Goal: Task Accomplishment & Management: Use online tool/utility

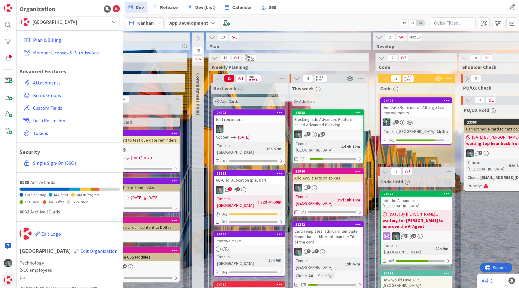
click at [417, 106] on div "Due Date Reminders - After go live improvements" at bounding box center [416, 109] width 71 height 13
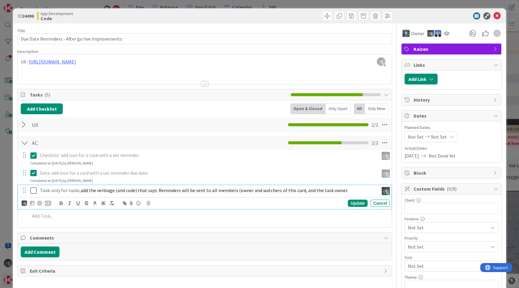
click at [32, 191] on icon at bounding box center [33, 190] width 6 height 7
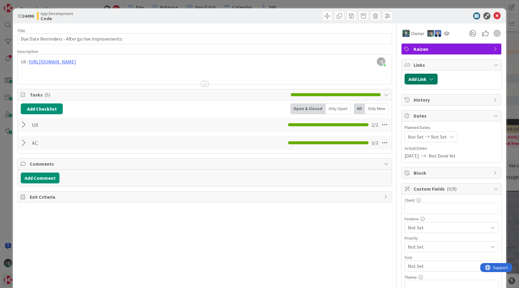
click at [429, 78] on icon "button" at bounding box center [431, 79] width 5 height 5
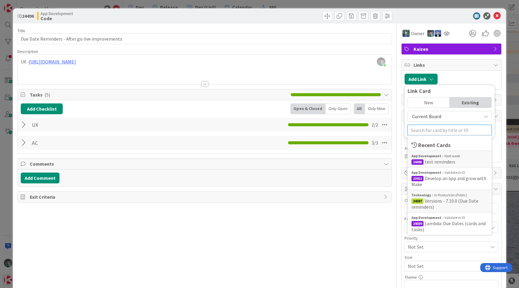
click at [425, 130] on input "text" at bounding box center [450, 130] width 84 height 11
click at [439, 198] on span "Versions - 7.10.0 (Due Date reminders)" at bounding box center [445, 204] width 67 height 12
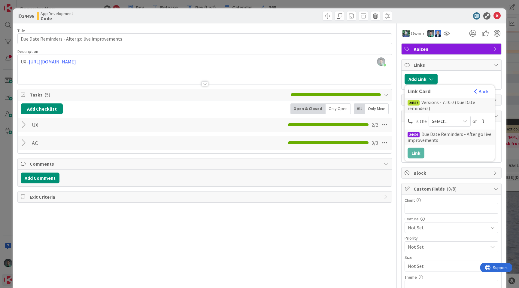
click at [445, 121] on span "Select..." at bounding box center [444, 121] width 25 height 8
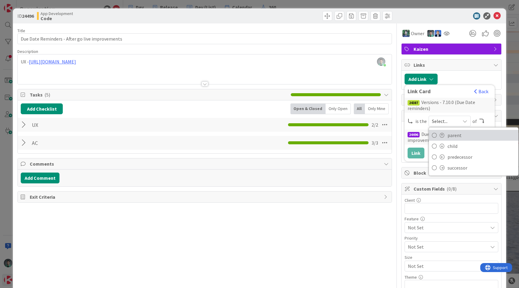
click at [448, 136] on span "parent" at bounding box center [482, 135] width 68 height 9
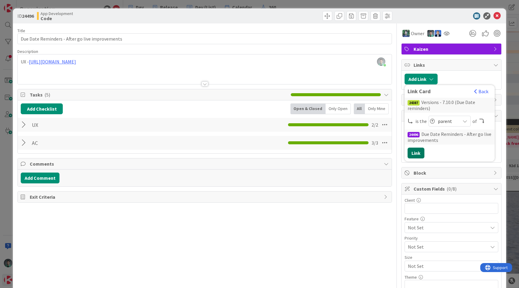
click at [415, 151] on button "Link" at bounding box center [416, 153] width 17 height 11
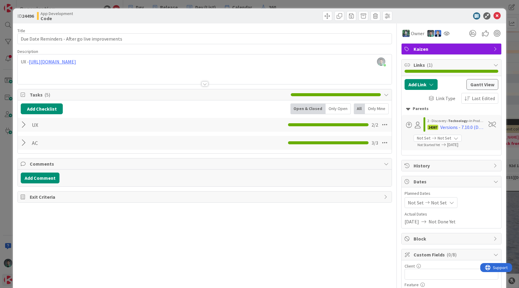
click at [291, 3] on div "ID 24496 App Development Code Title 47 / 128 Due Date Reminders - After go live…" at bounding box center [259, 144] width 519 height 288
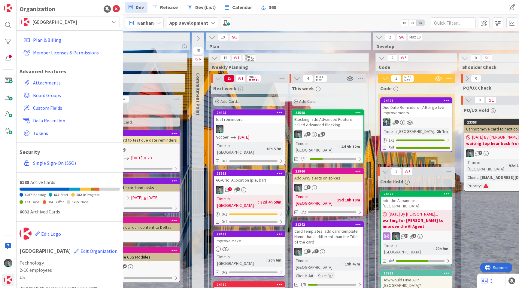
click at [250, 123] on div "test reminders" at bounding box center [249, 119] width 71 height 8
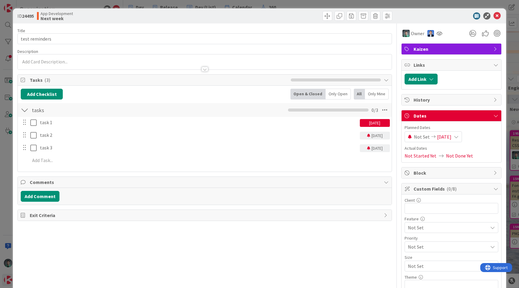
click at [248, 3] on div "ID 24495 App Development Next week Title 14 / 128 test reminders Description Ow…" at bounding box center [259, 144] width 519 height 288
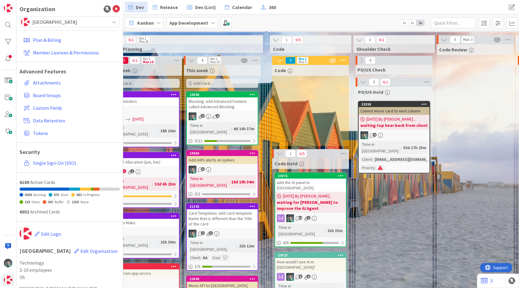
scroll to position [18, 664]
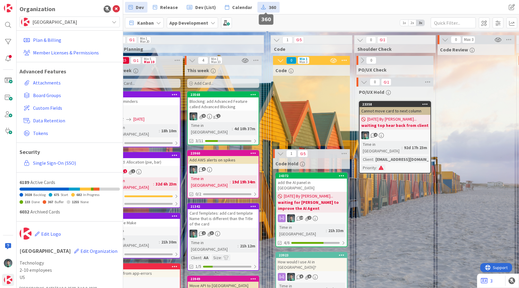
drag, startPoint x: 340, startPoint y: 117, endPoint x: 261, endPoint y: 7, distance: 136.0
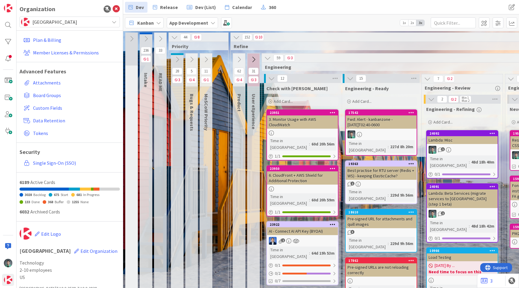
scroll to position [8, 0]
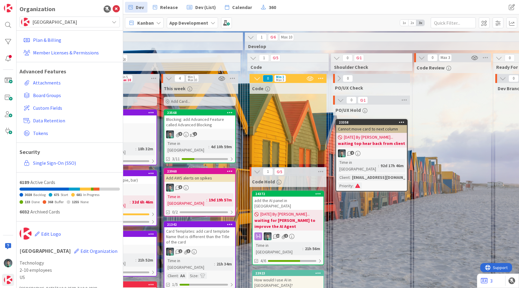
scroll to position [0, 677]
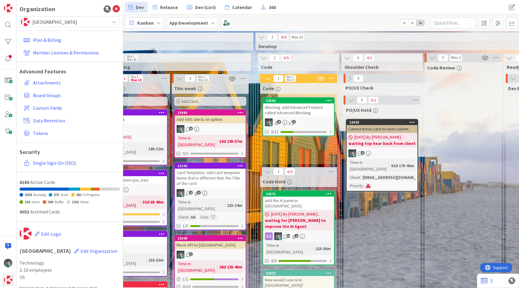
click at [291, 107] on div "Blocking: add Advanced Feature called Advanced Blocking" at bounding box center [298, 109] width 71 height 13
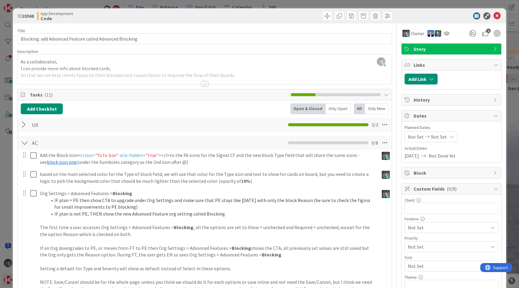
click at [158, 81] on div at bounding box center [205, 76] width 374 height 15
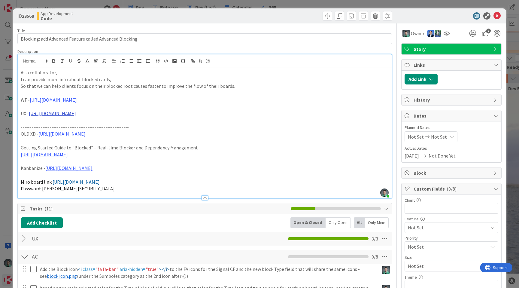
click at [76, 114] on link "[URL][DOMAIN_NAME]" at bounding box center [52, 113] width 47 height 6
click at [137, 124] on link "[URL][DOMAIN_NAME]" at bounding box center [128, 125] width 41 height 8
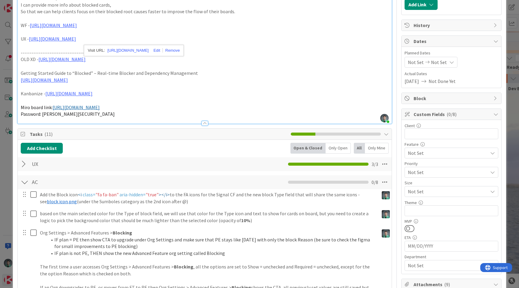
scroll to position [83, 0]
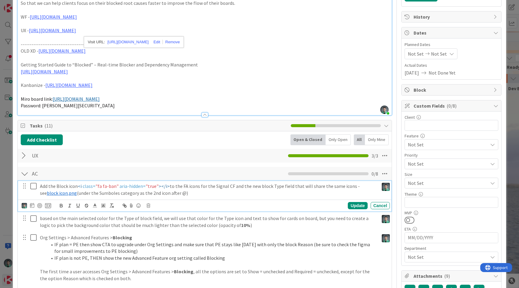
click at [47, 195] on span "block icon.png" at bounding box center [62, 193] width 30 height 6
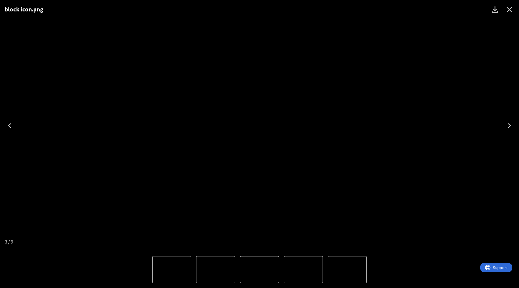
click at [511, 11] on icon "Close" at bounding box center [510, 10] width 6 height 6
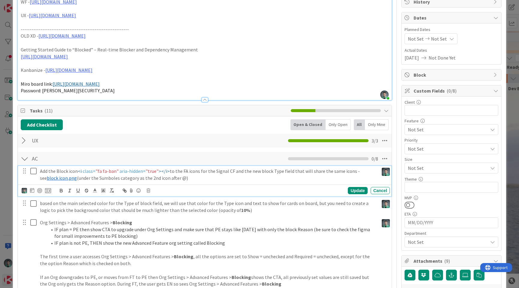
scroll to position [105, 0]
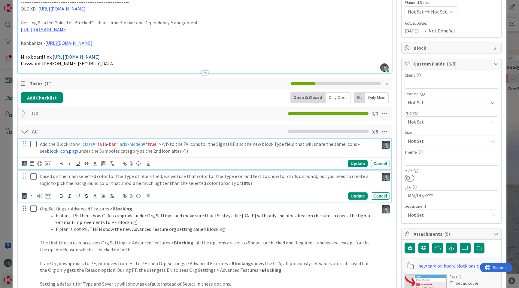
click at [175, 178] on p "based on the main selected color for the Type of block field, we will use that …" at bounding box center [208, 180] width 337 height 14
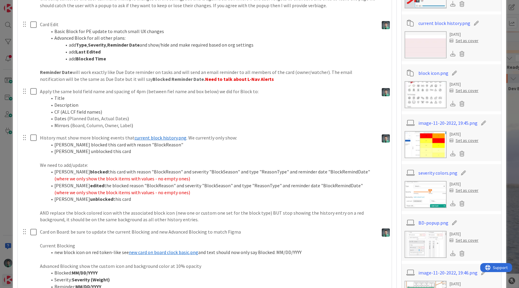
scroll to position [418, 0]
